Goal: Task Accomplishment & Management: Complete application form

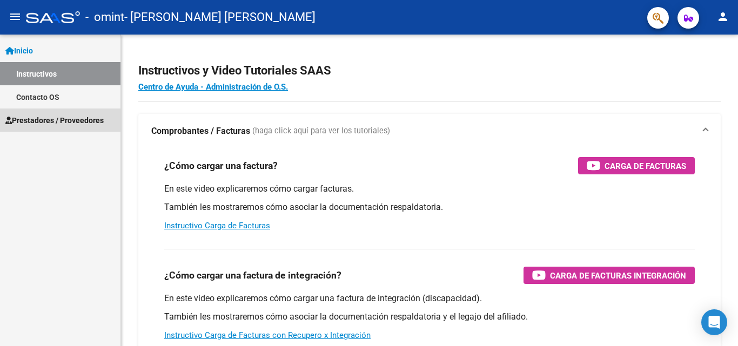
click at [43, 117] on span "Prestadores / Proveedores" at bounding box center [54, 121] width 98 height 12
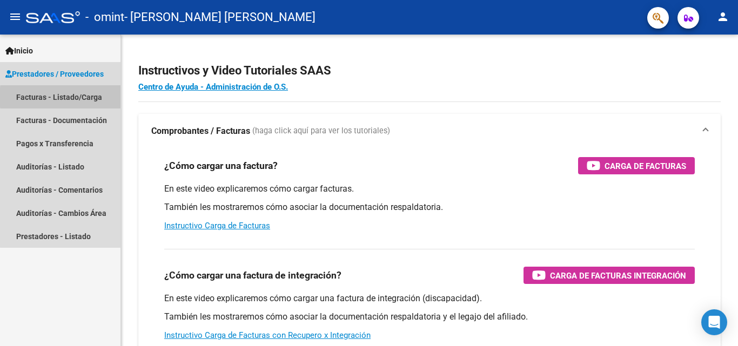
click at [93, 97] on link "Facturas - Listado/Carga" at bounding box center [60, 96] width 120 height 23
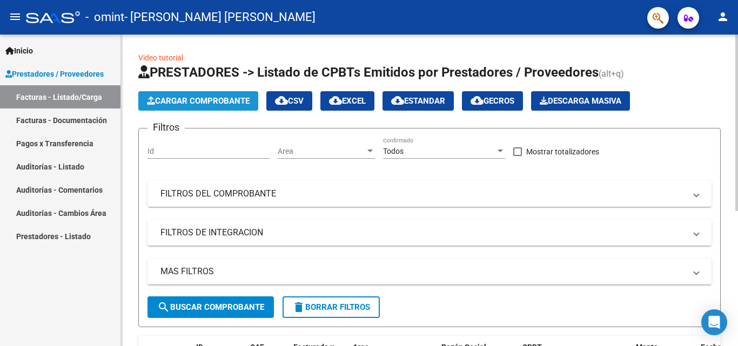
click at [192, 100] on span "Cargar Comprobante" at bounding box center [198, 101] width 103 height 10
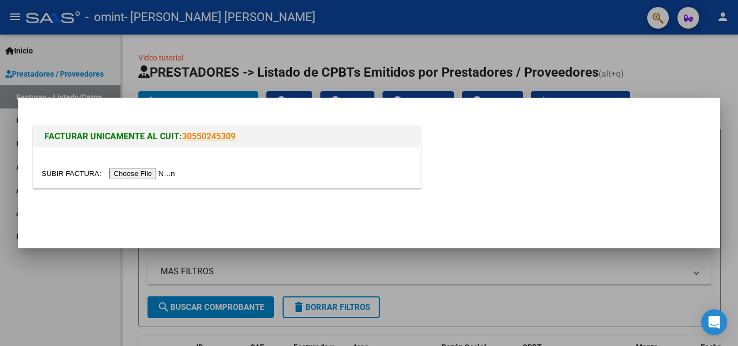
click at [151, 175] on input "file" at bounding box center [110, 173] width 137 height 11
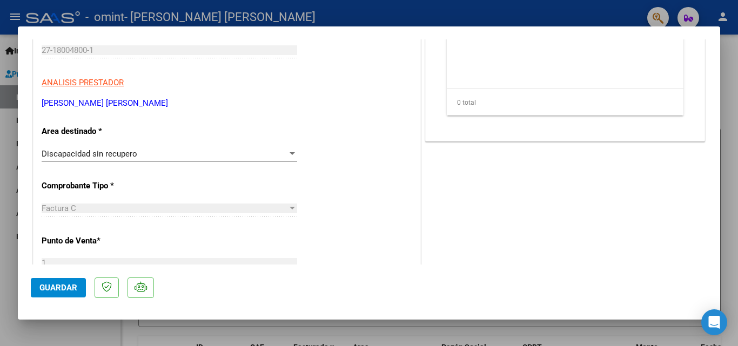
scroll to position [44, 0]
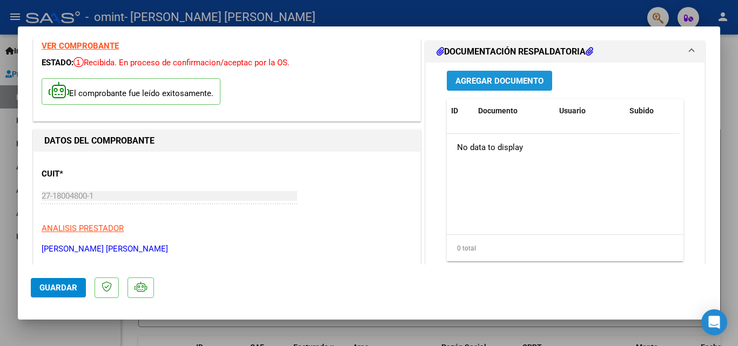
click at [479, 77] on span "Agregar Documento" at bounding box center [499, 81] width 88 height 10
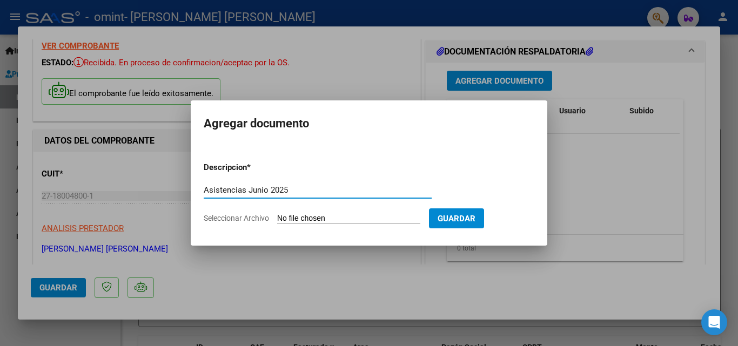
type input "Asistencias Junio 2025"
click at [264, 219] on span "Seleccionar Archivo" at bounding box center [236, 218] width 65 height 9
click at [277, 219] on input "Seleccionar Archivo" at bounding box center [348, 219] width 143 height 10
type input "C:\fakepath\Asistencias Junio 2025 [PERSON_NAME] [PERSON_NAME].pdf"
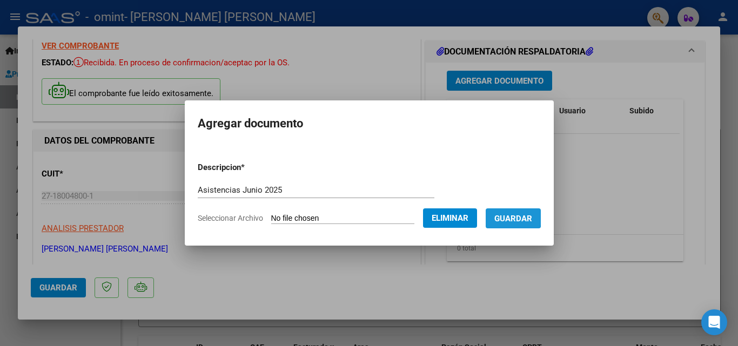
click at [522, 217] on span "Guardar" at bounding box center [513, 219] width 38 height 10
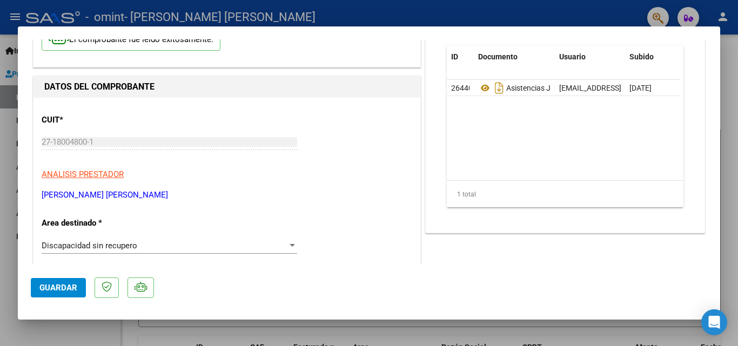
scroll to position [260, 0]
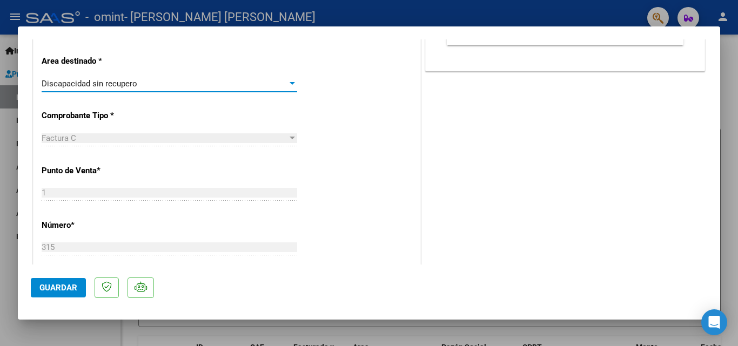
click at [288, 79] on div at bounding box center [292, 83] width 10 height 9
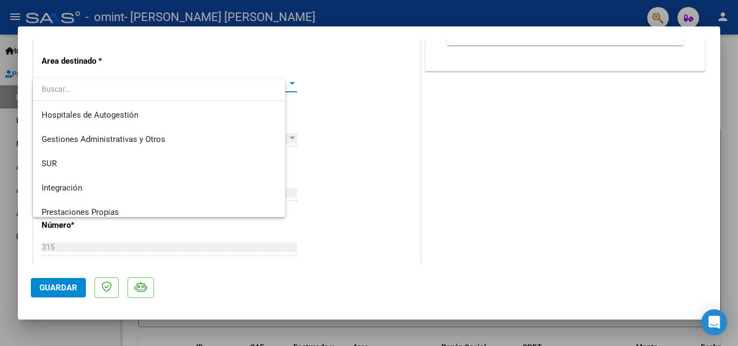
scroll to position [80, 0]
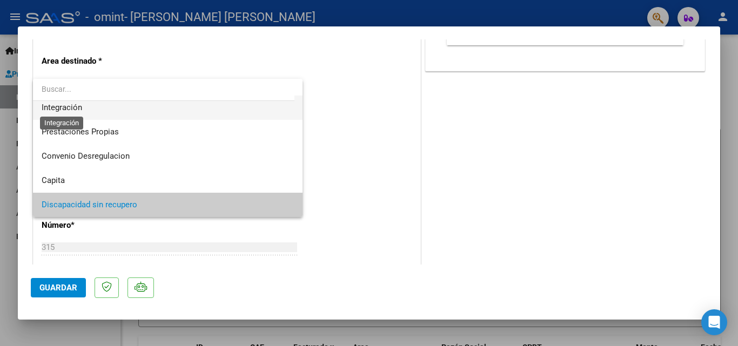
click at [61, 103] on span "Integración" at bounding box center [62, 108] width 41 height 10
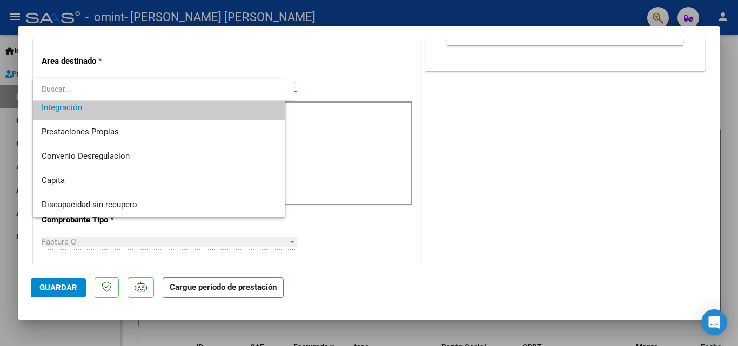
scroll to position [73, 0]
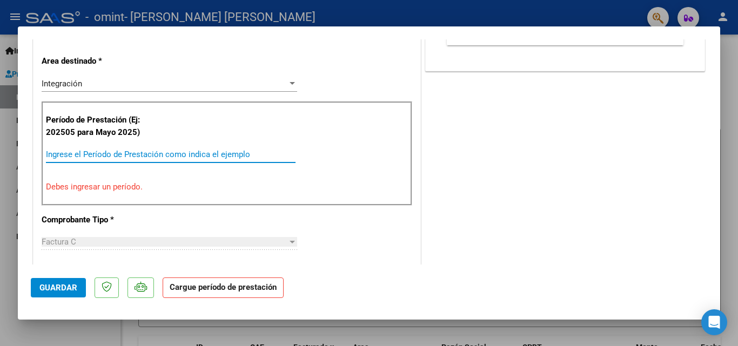
click at [86, 154] on input "Ingrese el Período de Prestación como indica el ejemplo" at bounding box center [171, 155] width 250 height 10
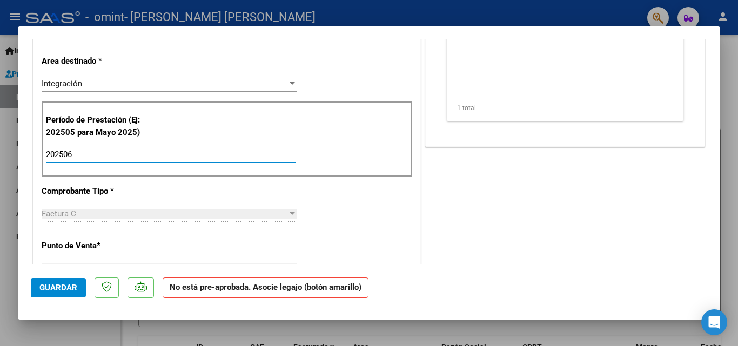
type input "202506"
click at [65, 284] on span "Guardar" at bounding box center [58, 288] width 38 height 10
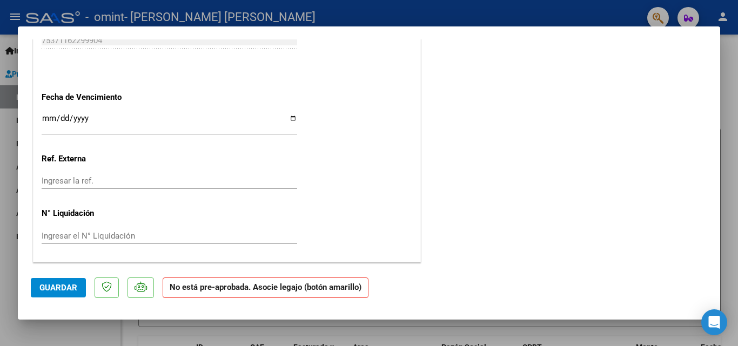
scroll to position [335, 0]
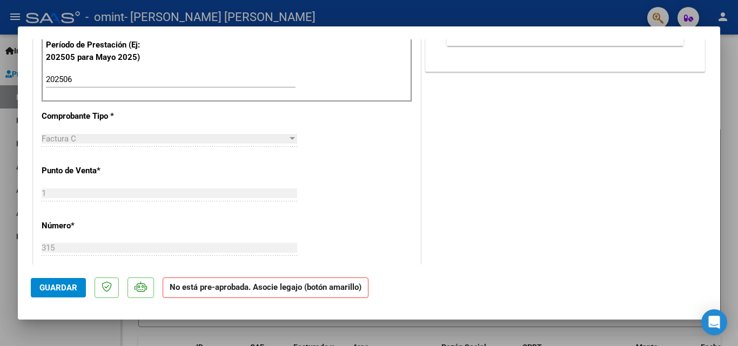
click at [290, 138] on div at bounding box center [292, 138] width 5 height 3
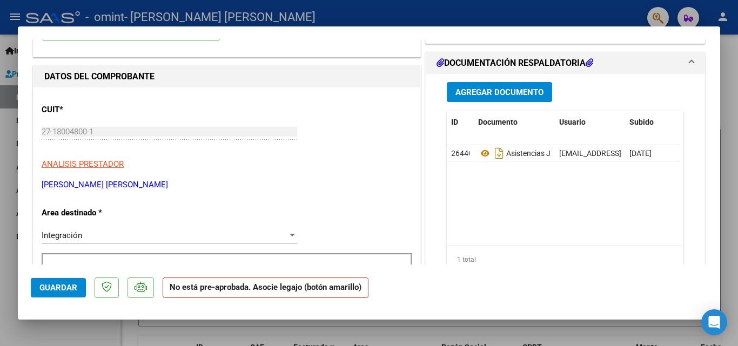
scroll to position [0, 0]
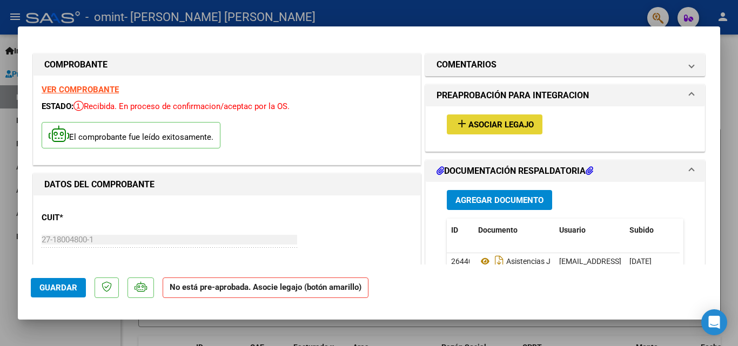
click at [508, 123] on span "Asociar Legajo" at bounding box center [500, 125] width 65 height 10
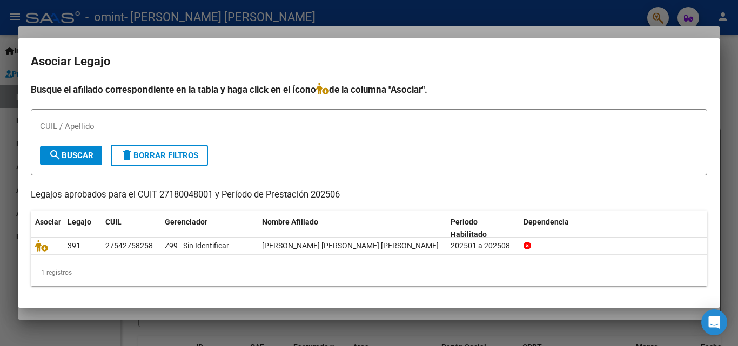
click at [728, 77] on div at bounding box center [369, 173] width 738 height 346
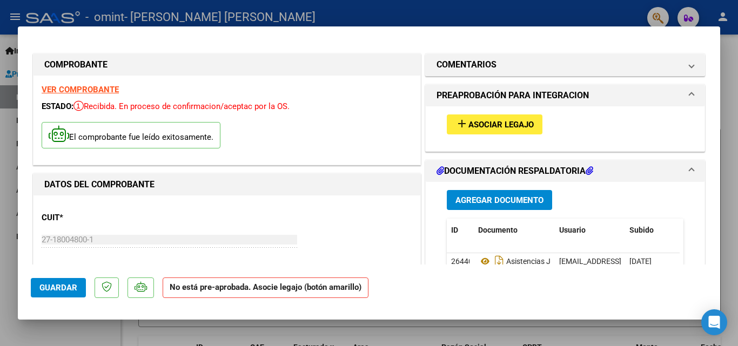
click at [544, 15] on div at bounding box center [369, 173] width 738 height 346
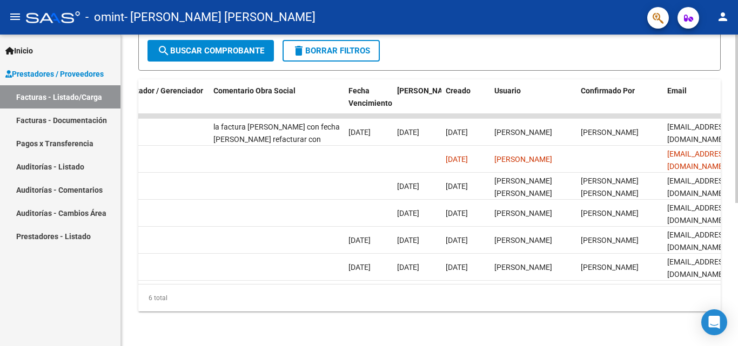
scroll to position [0, 1695]
